Goal: Transaction & Acquisition: Purchase product/service

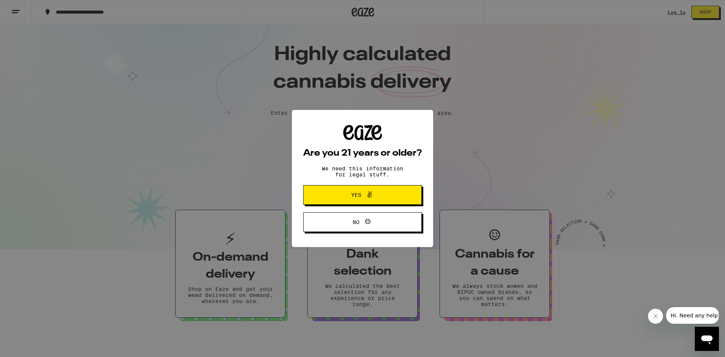
click at [400, 201] on button "Yes" at bounding box center [362, 195] width 119 height 20
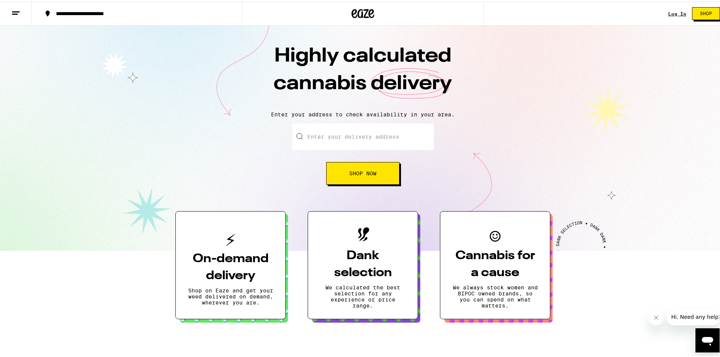
click at [674, 12] on link "Log In" at bounding box center [677, 12] width 18 height 5
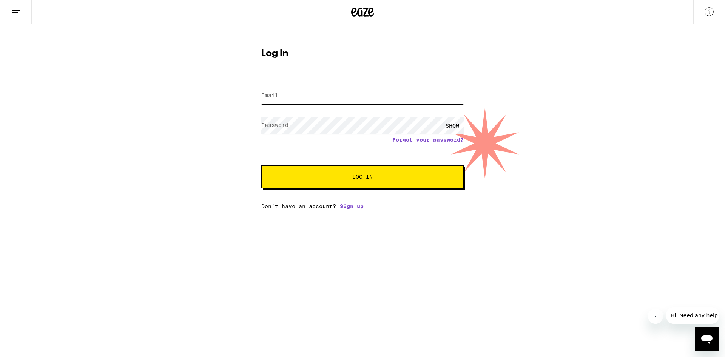
click at [374, 96] on input "Email" at bounding box center [362, 95] width 202 height 17
type input "[PERSON_NAME][EMAIL_ADDRESS][DOMAIN_NAME]"
click at [261, 165] on button "Log In" at bounding box center [362, 176] width 202 height 23
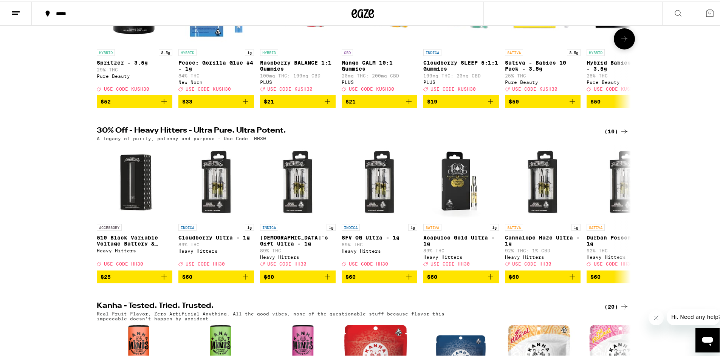
scroll to position [160, 0]
